Goal: Register for event/course

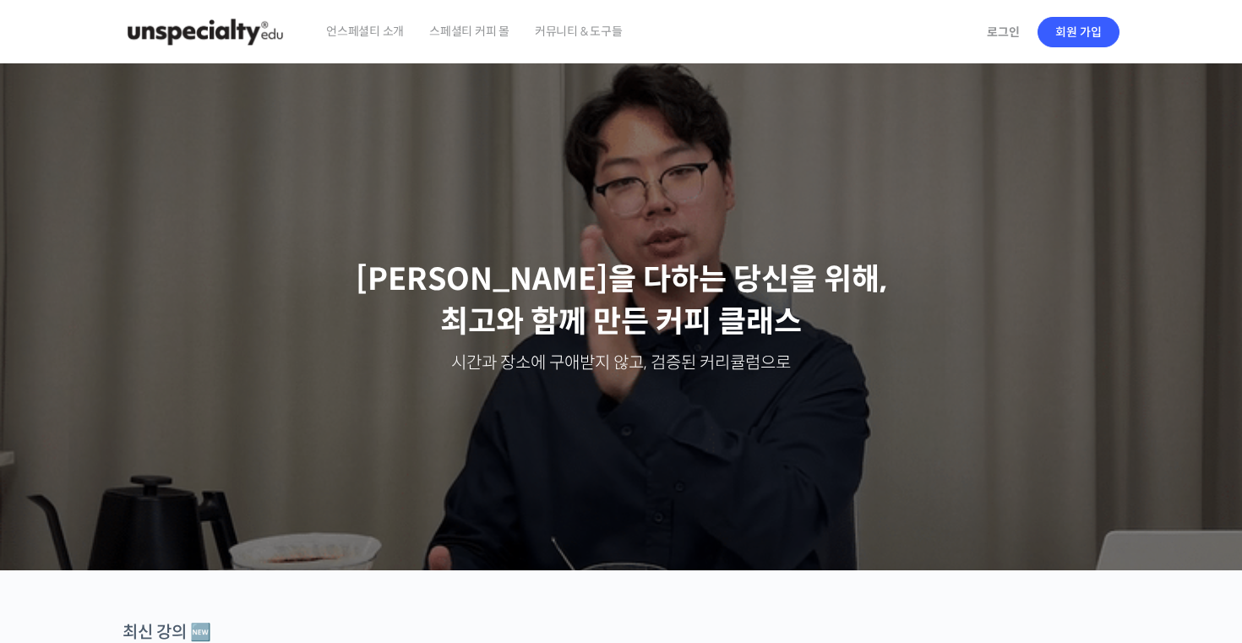
click at [387, 39] on span "언스페셜티 소개" at bounding box center [365, 31] width 78 height 64
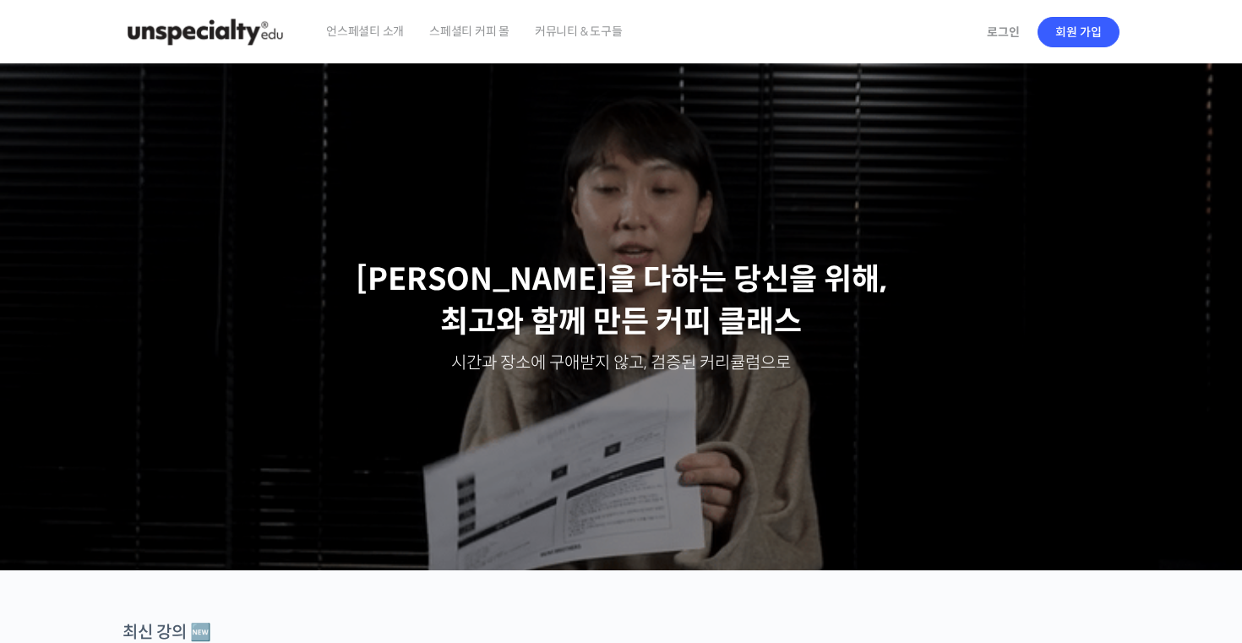
click at [195, 30] on img at bounding box center [206, 32] width 166 height 51
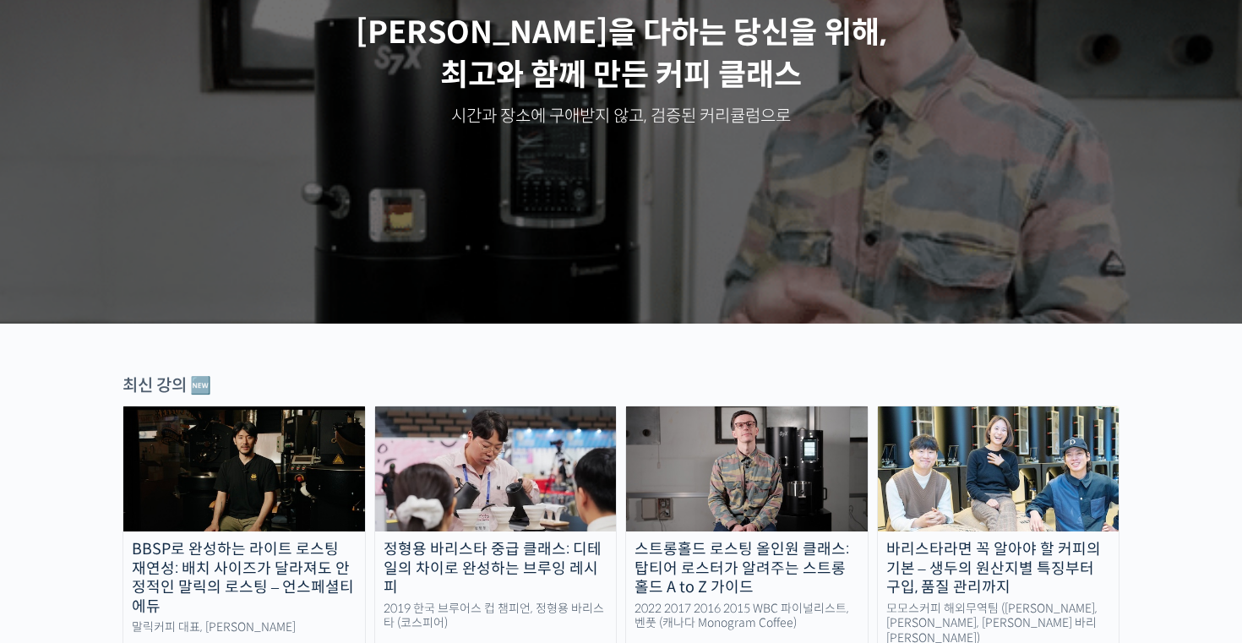
scroll to position [569, 0]
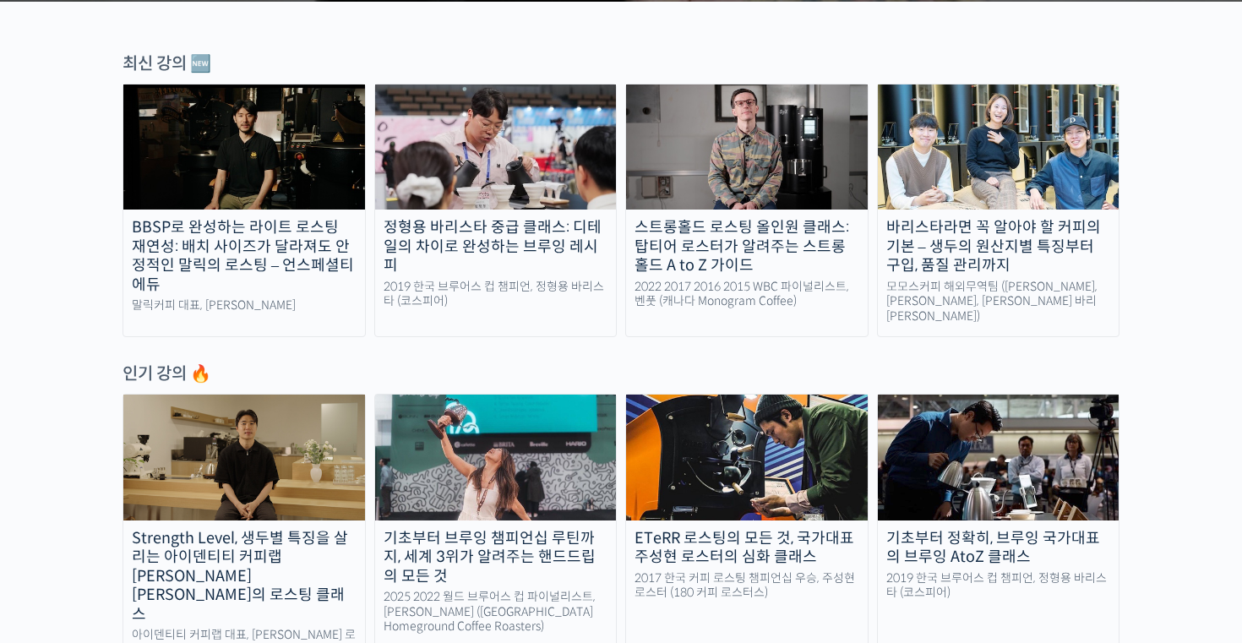
click at [504, 193] on img at bounding box center [496, 146] width 242 height 125
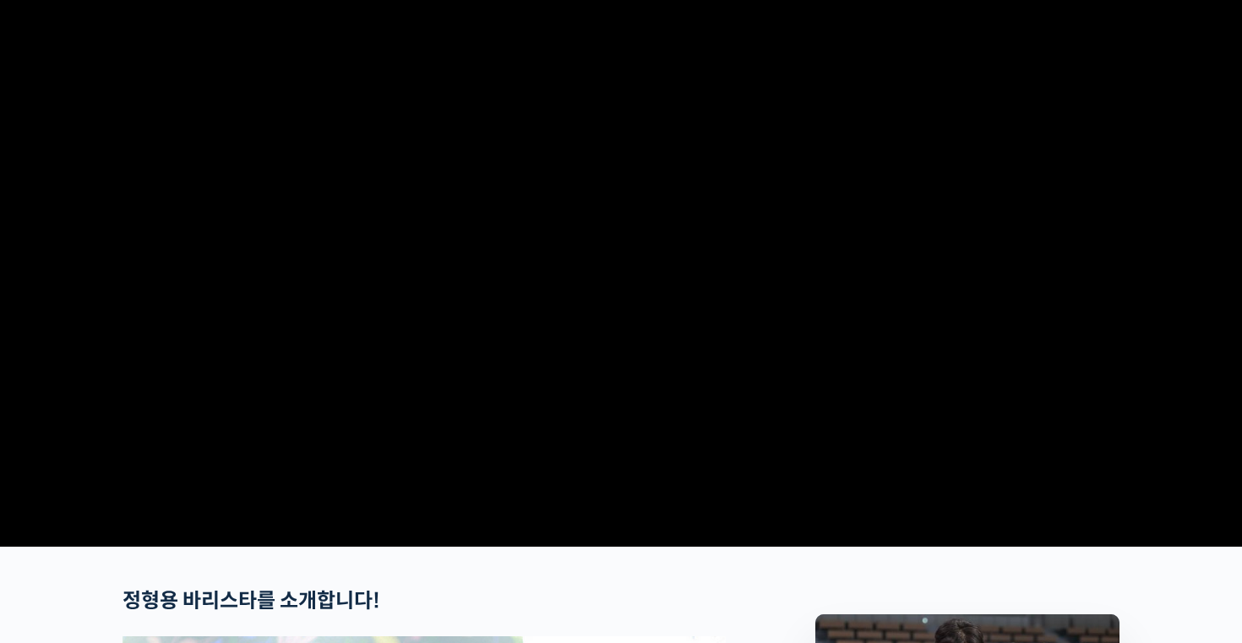
scroll to position [181, 0]
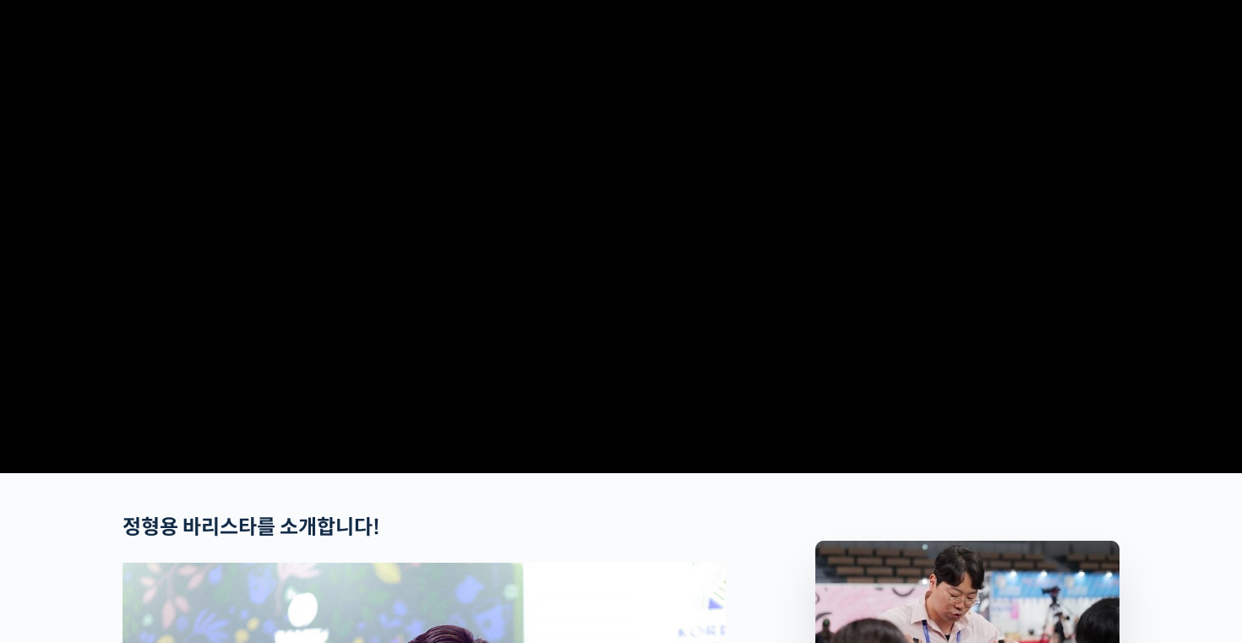
checkbox input "true"
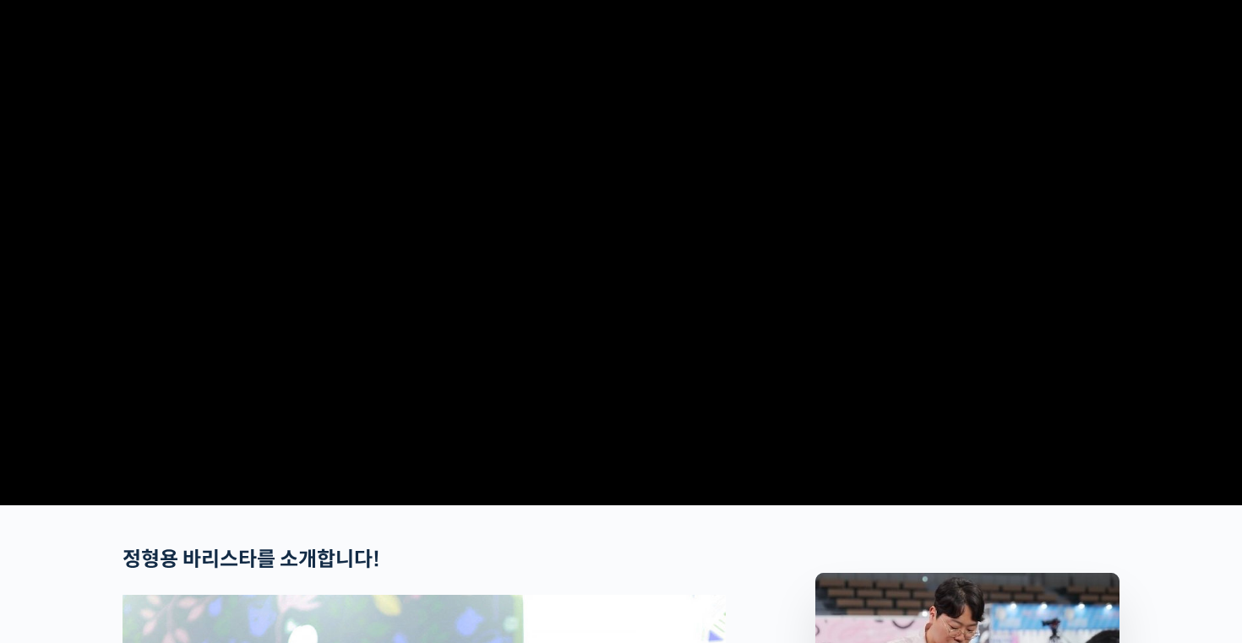
scroll to position [0, 0]
